Goal: Task Accomplishment & Management: Use online tool/utility

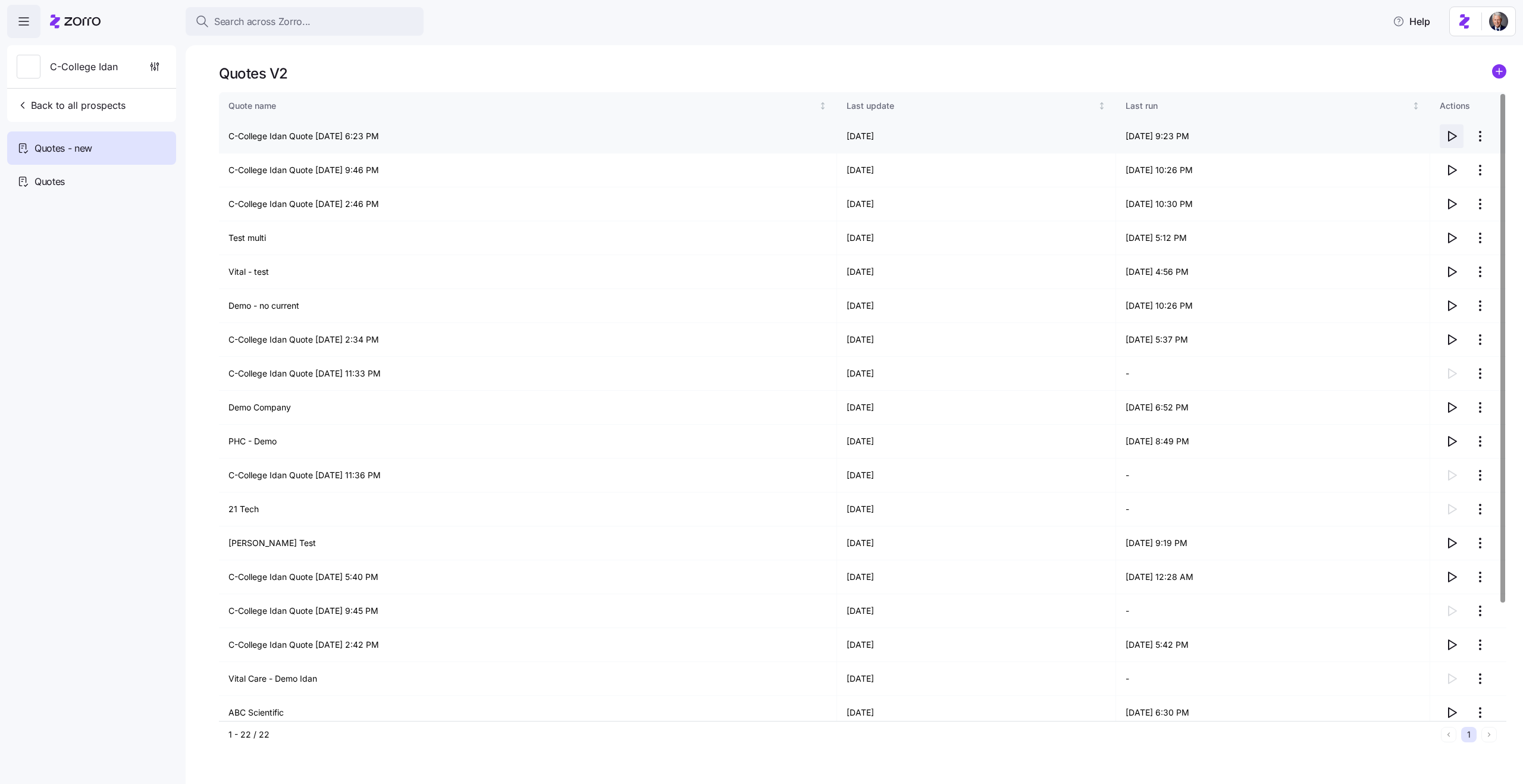
click at [1458, 133] on icon "button" at bounding box center [1451, 136] width 15 height 15
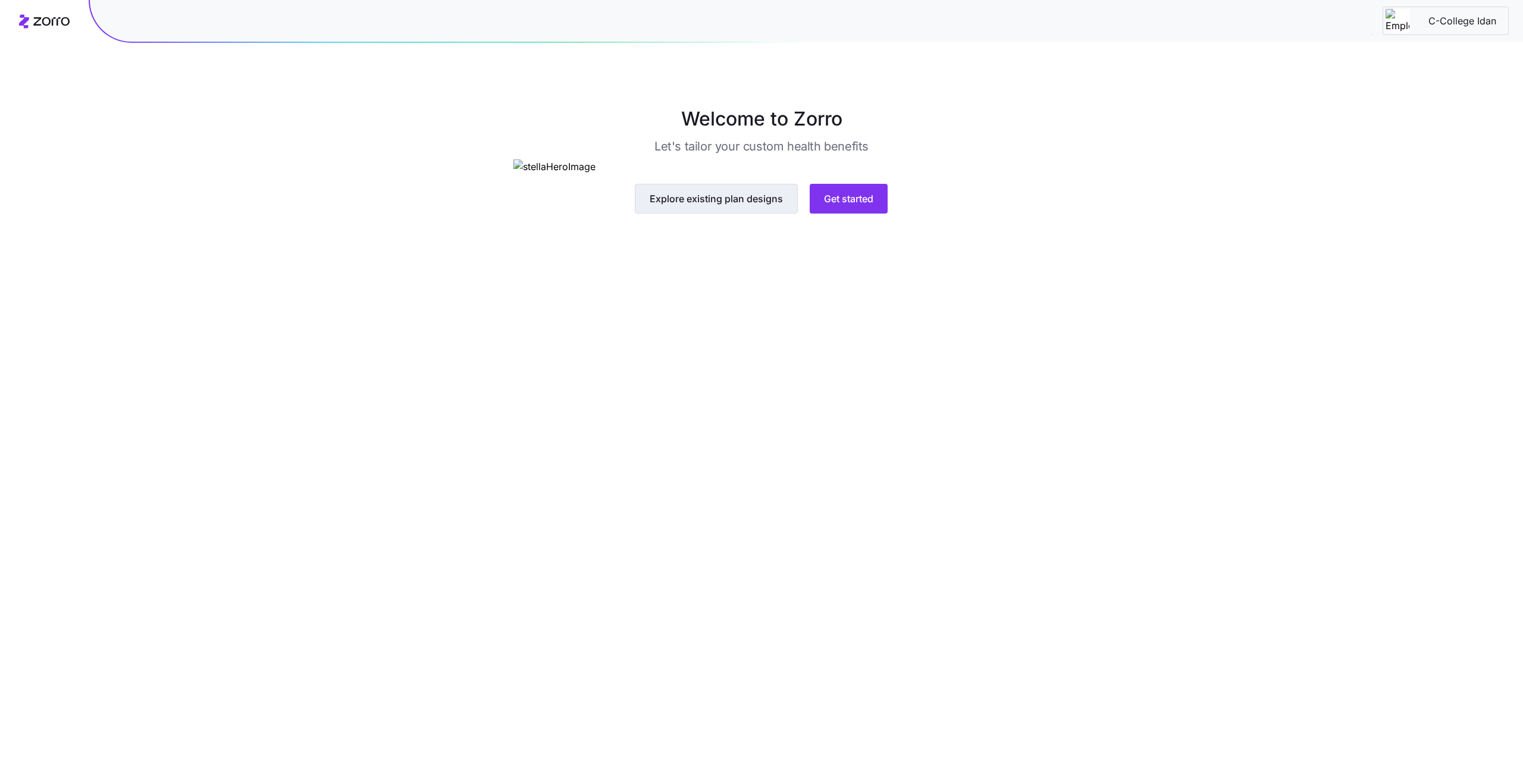
click at [747, 213] on button "Explore existing plan designs" at bounding box center [716, 199] width 163 height 30
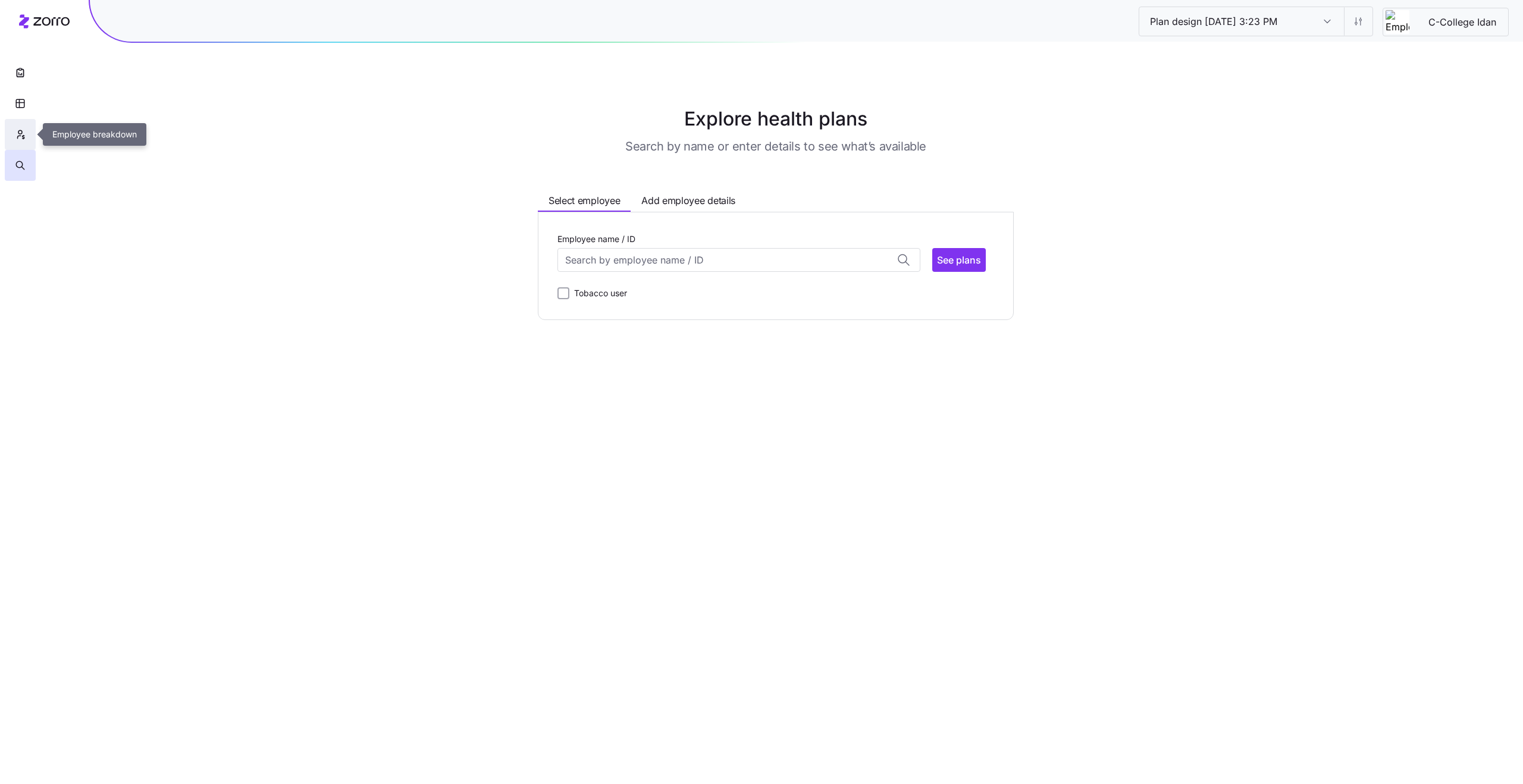
click at [20, 137] on icon "button" at bounding box center [20, 135] width 11 height 12
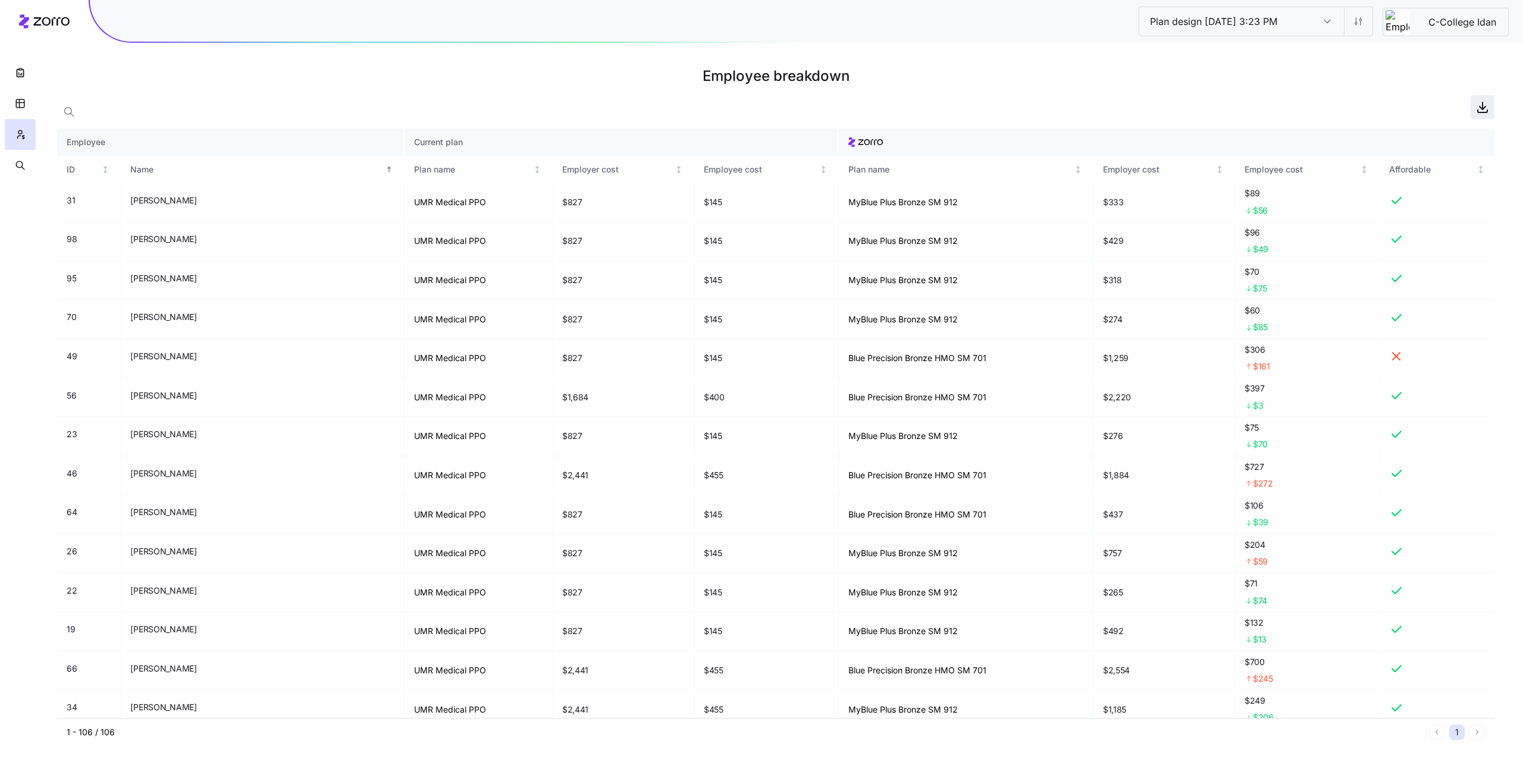
click at [1485, 109] on icon "button" at bounding box center [1483, 107] width 15 height 15
